Goal: Navigation & Orientation: Go to known website

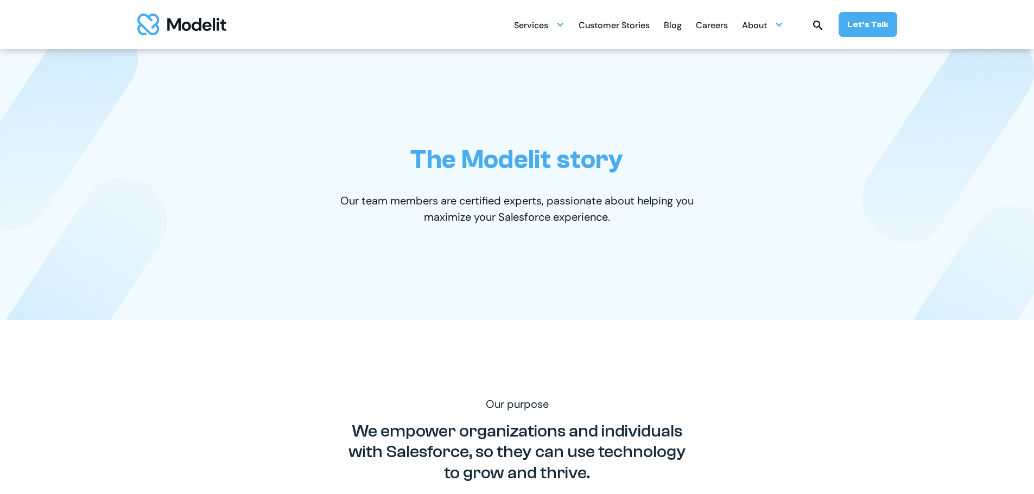
click at [192, 162] on div "The Modelit story Our team members are certified experts, passionate about help…" at bounding box center [517, 184] width 673 height 271
click at [362, 147] on div "The Modelit story Our team members are certified experts, passionate about help…" at bounding box center [517, 184] width 673 height 271
click at [199, 172] on div "The Modelit story Our team members are certified experts, passionate about help…" at bounding box center [517, 184] width 673 height 271
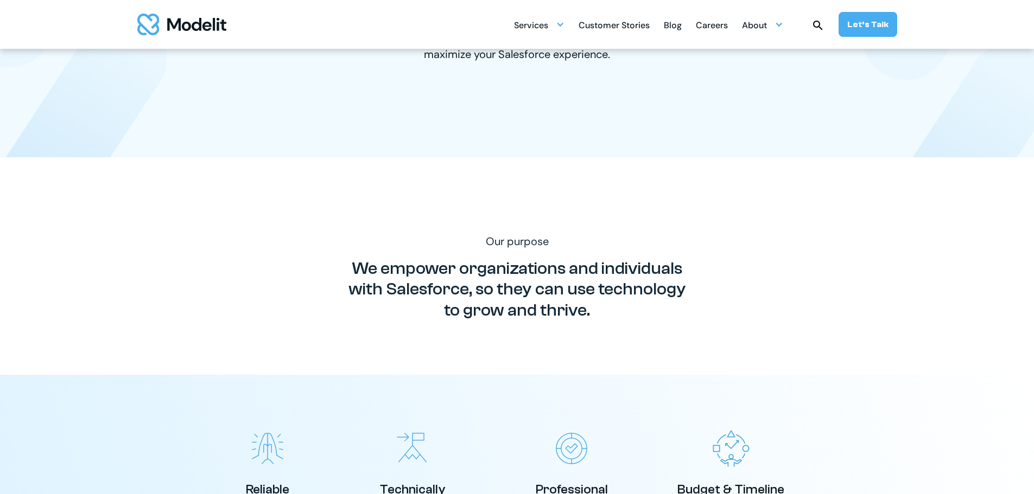
scroll to position [109, 0]
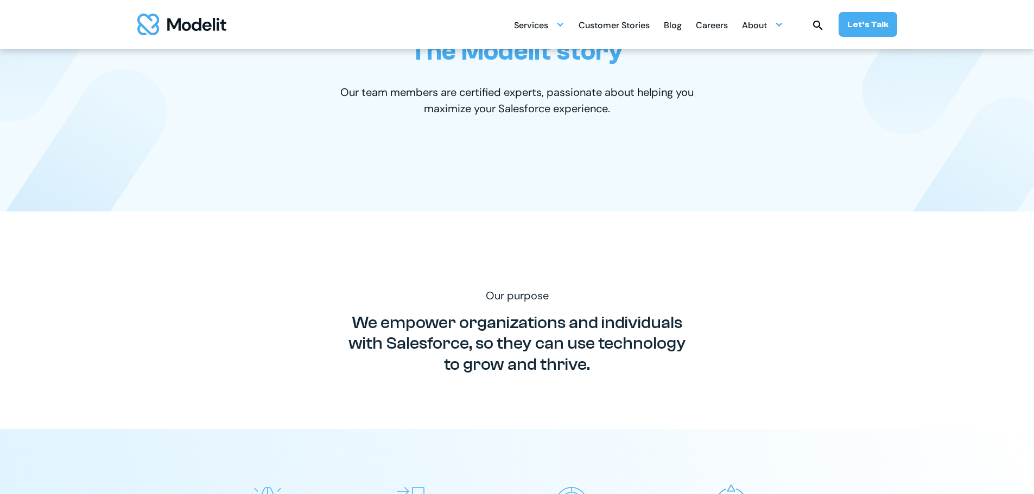
click at [219, 119] on div "The Modelit story Our team members are certified experts, passionate about help…" at bounding box center [517, 75] width 673 height 271
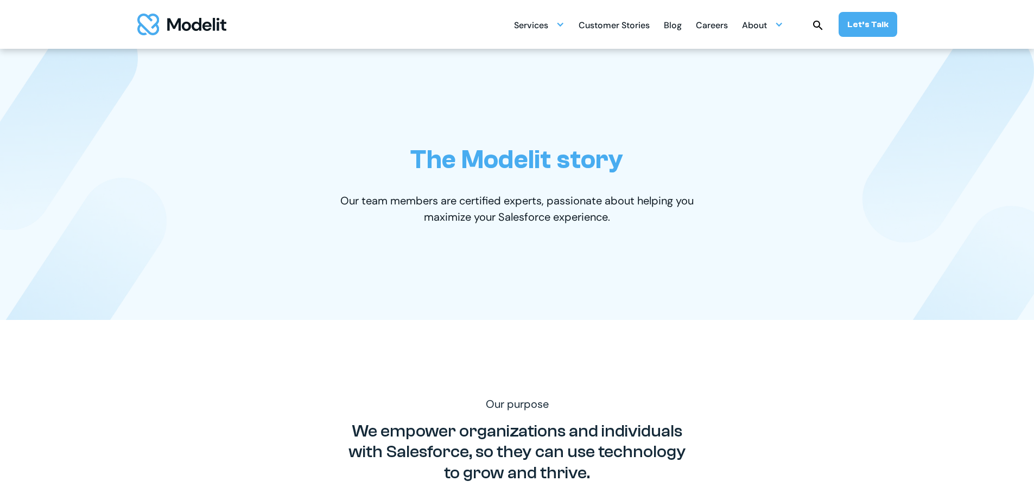
click at [221, 23] on img "home" at bounding box center [181, 25] width 89 height 22
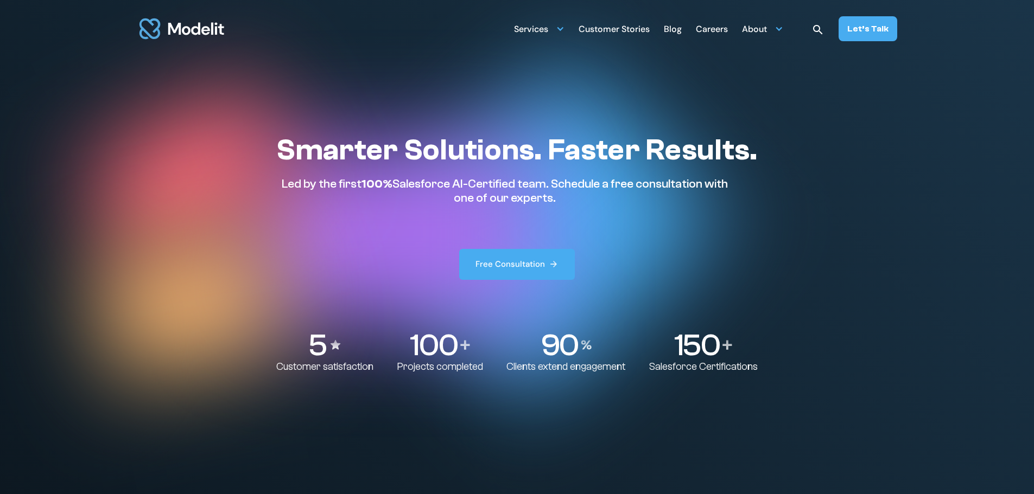
click at [68, 218] on section "Smarter Solutions. Faster Results. Led by the first 100% Salesforce AI-Certifie…" at bounding box center [517, 247] width 1034 height 494
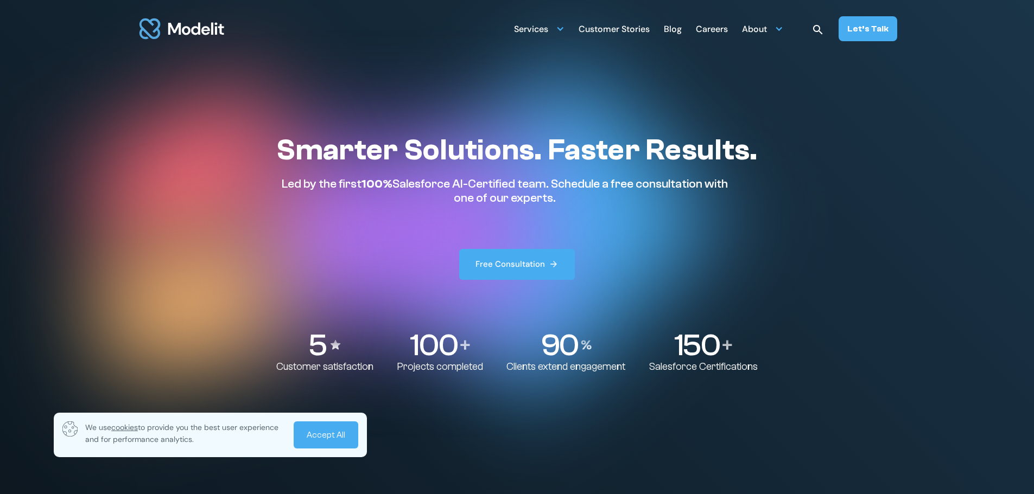
click at [221, 191] on section "Smarter Solutions. Faster Results. Led by the first 100% Salesforce AI-Certifie…" at bounding box center [517, 247] width 1034 height 494
